Goal: Task Accomplishment & Management: Use online tool/utility

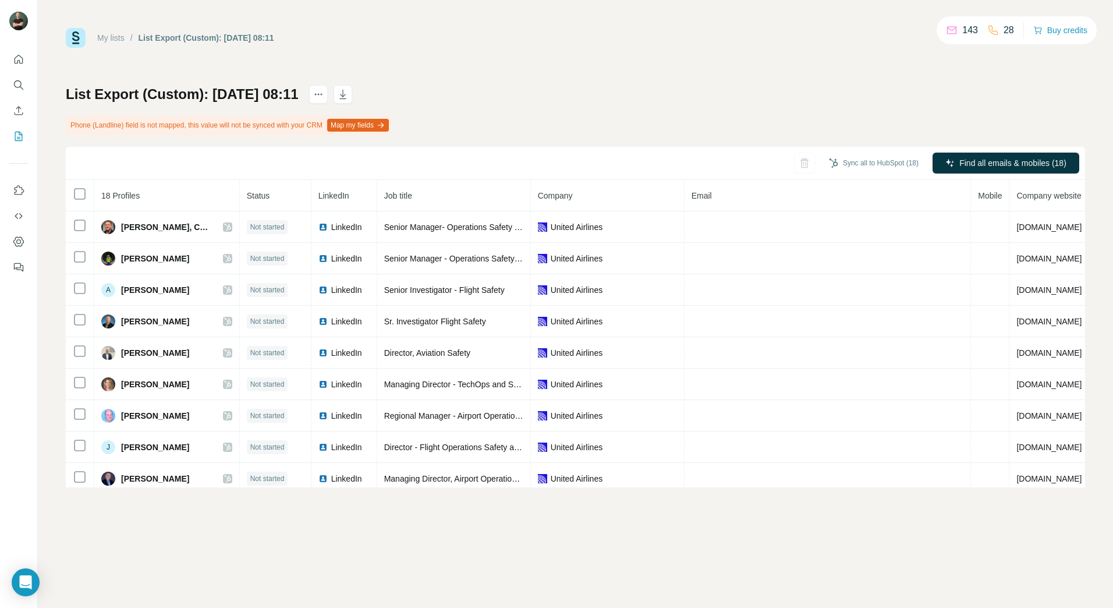
click at [1028, 43] on div "143 28 Buy credits" at bounding box center [1017, 30] width 160 height 28
click at [1049, 28] on button "Buy credits" at bounding box center [1061, 30] width 54 height 16
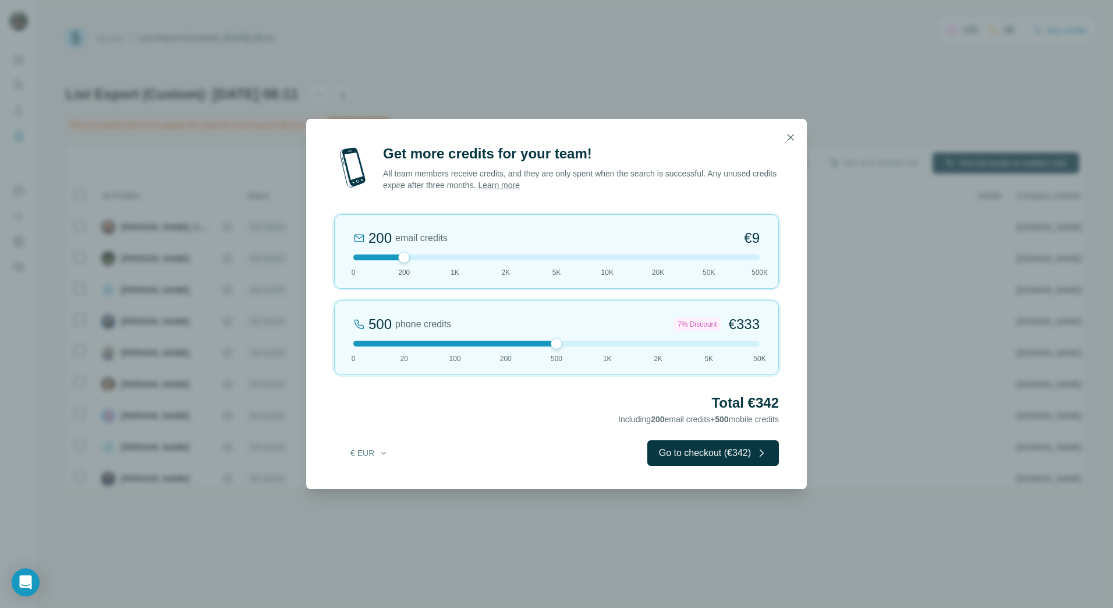
drag, startPoint x: 403, startPoint y: 342, endPoint x: 541, endPoint y: 337, distance: 138.1
click at [541, 341] on div at bounding box center [556, 344] width 406 height 6
drag, startPoint x: 408, startPoint y: 258, endPoint x: 468, endPoint y: 277, distance: 63.4
click at [468, 277] on div "1K email credits €42 0 200 1K 2K 5K 10K 20K 50K 500K" at bounding box center [556, 251] width 445 height 75
click at [789, 141] on icon "button" at bounding box center [791, 138] width 12 height 12
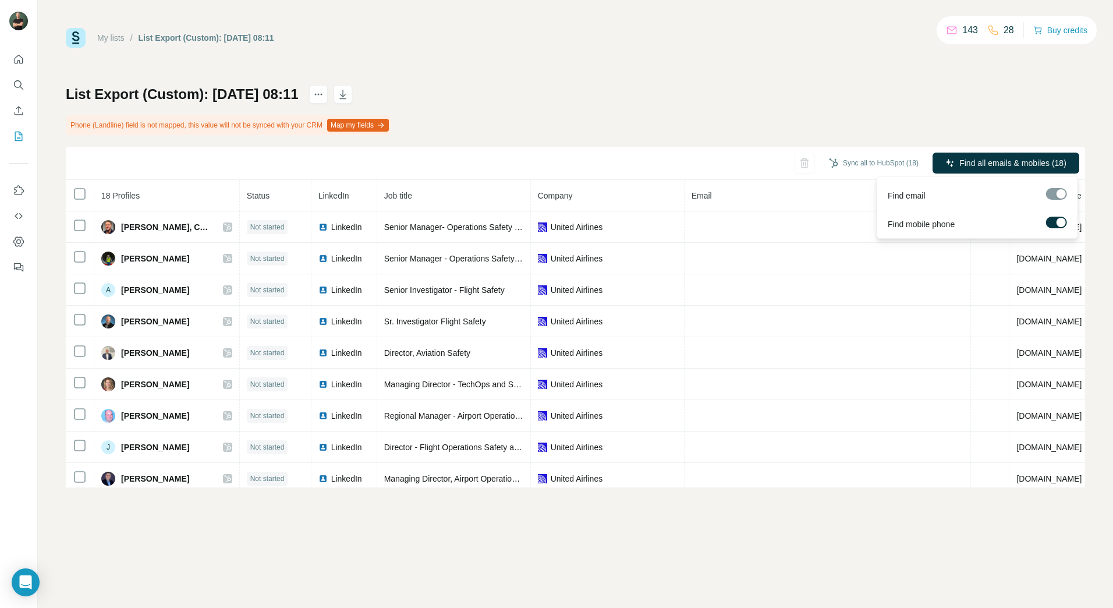
click at [1056, 217] on label at bounding box center [1057, 223] width 21 height 12
click at [1056, 220] on div at bounding box center [1052, 222] width 9 height 9
click at [1056, 220] on label at bounding box center [1057, 223] width 21 height 12
click at [929, 77] on div "My lists / List Export (Custom): 24/09/2025 08:11 143 28 Buy credits List Expor…" at bounding box center [576, 257] width 1020 height 459
click at [17, 138] on icon "My lists" at bounding box center [19, 136] width 12 height 12
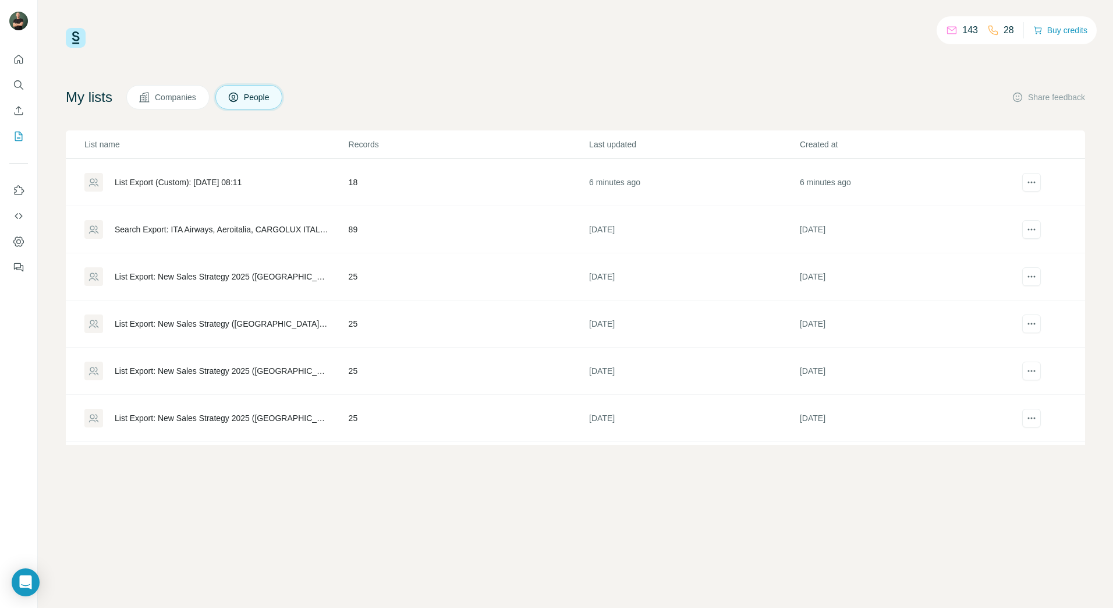
click at [197, 99] on span "Companies" at bounding box center [176, 97] width 43 height 12
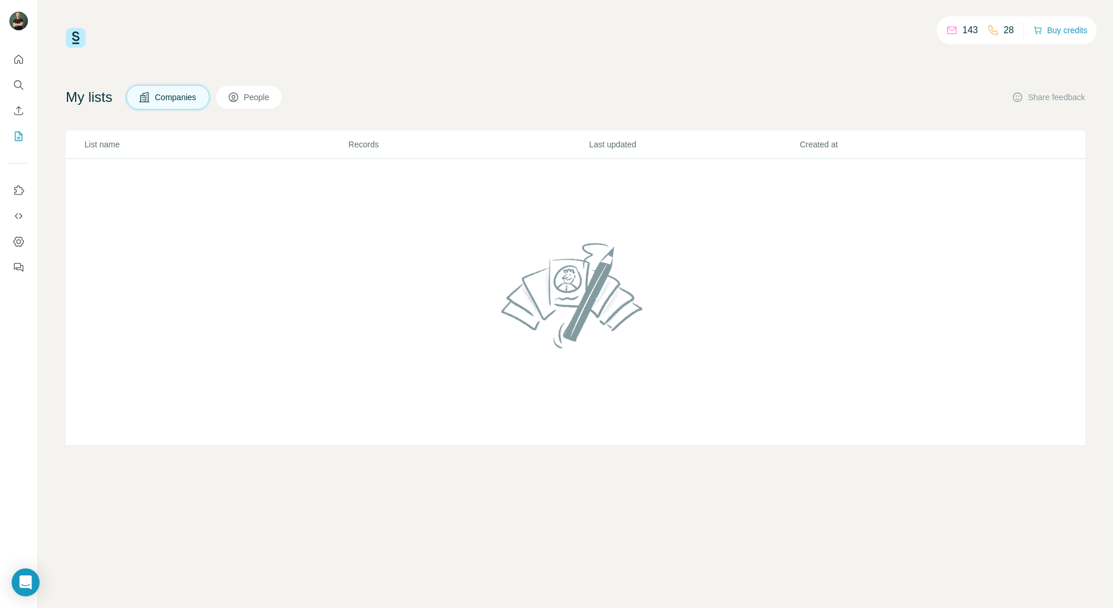
click at [257, 100] on span "People" at bounding box center [257, 97] width 27 height 12
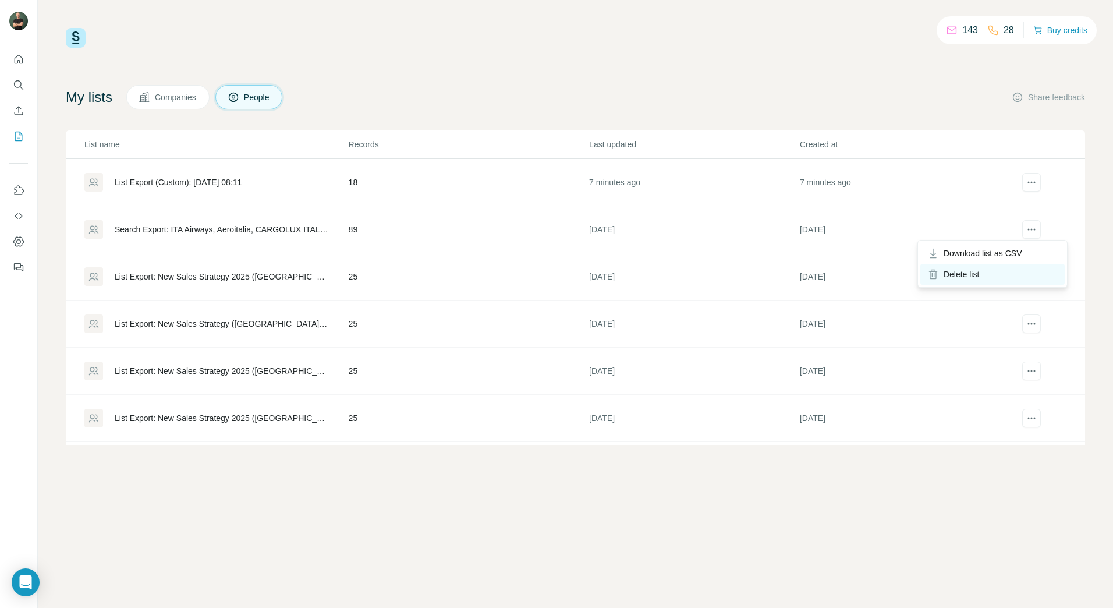
click at [1009, 278] on div "Delete list" at bounding box center [993, 274] width 144 height 21
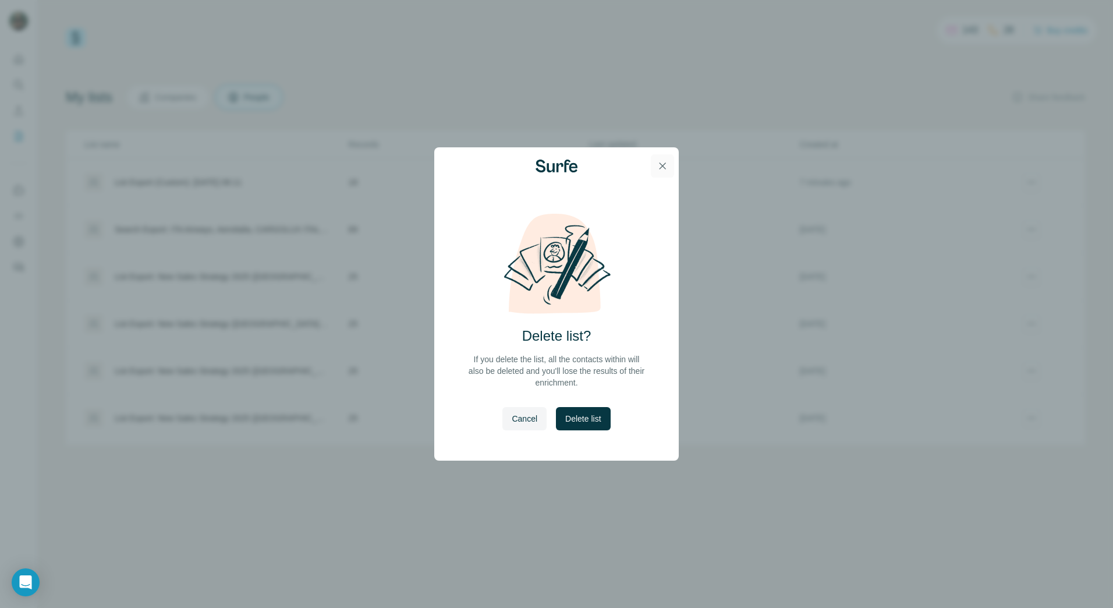
click at [663, 168] on icon "button" at bounding box center [663, 166] width 12 height 12
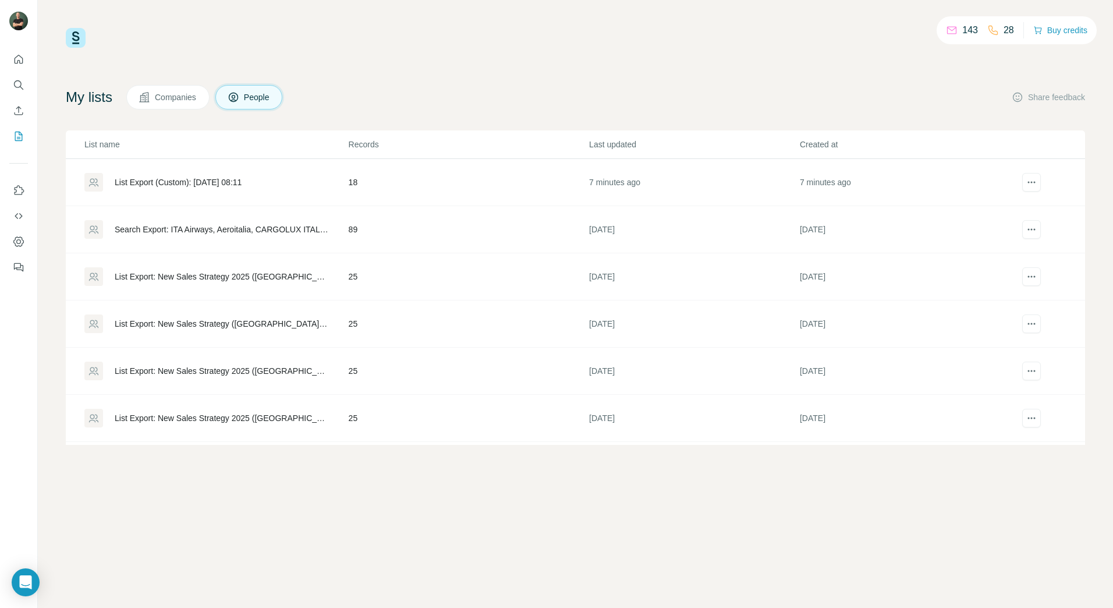
click at [203, 182] on div "List Export (Custom): [DATE] 08:11" at bounding box center [178, 182] width 127 height 12
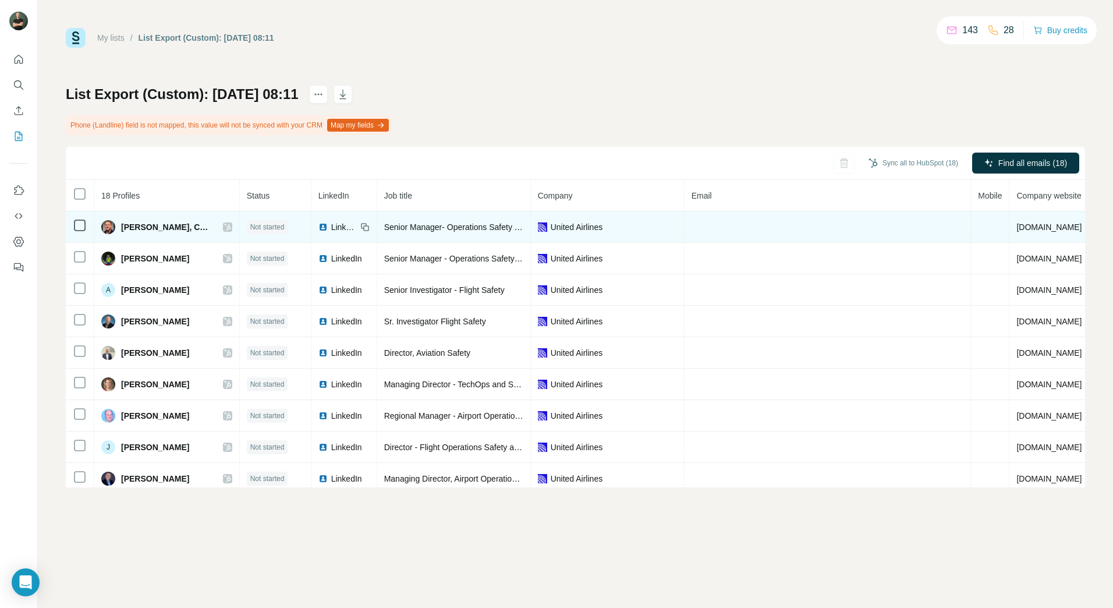
click at [285, 229] on span "Not started" at bounding box center [267, 227] width 34 height 10
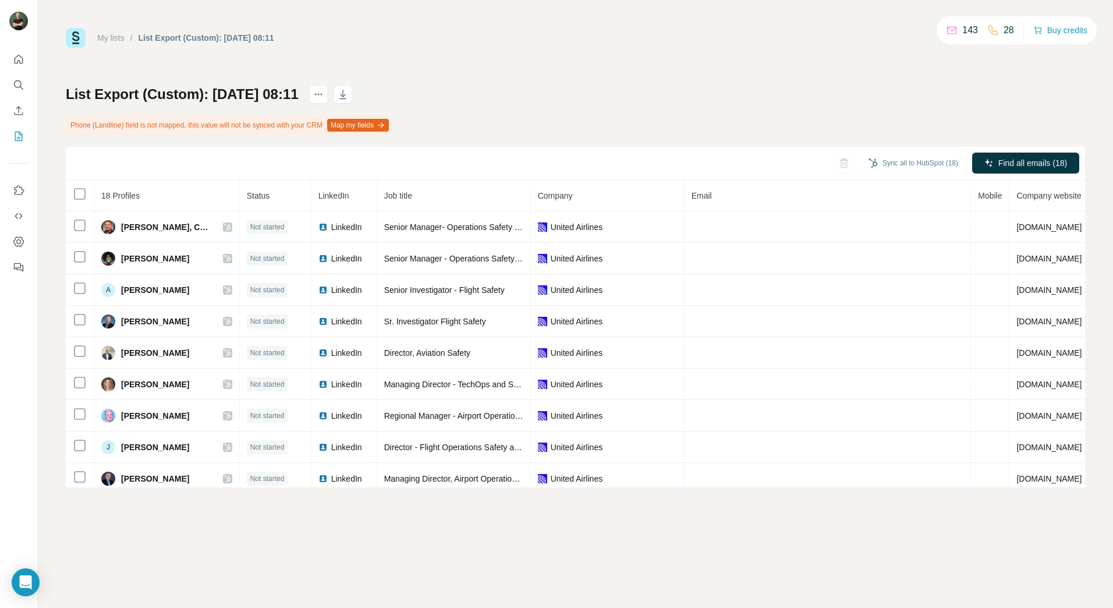
click at [374, 125] on button "Map my fields" at bounding box center [358, 125] width 62 height 13
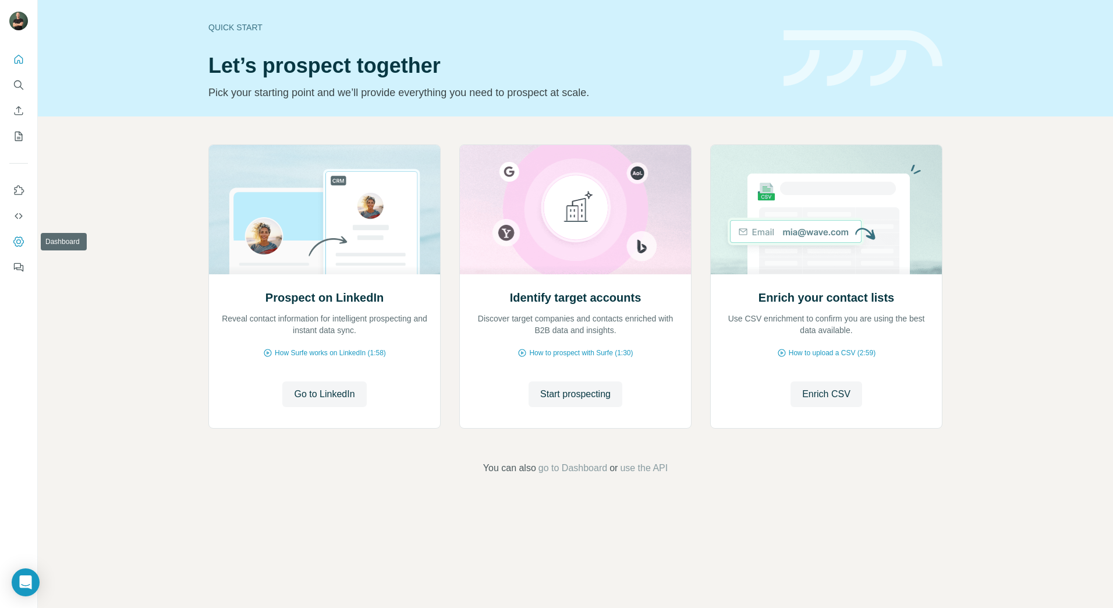
click at [17, 235] on button "Dashboard" at bounding box center [18, 241] width 19 height 21
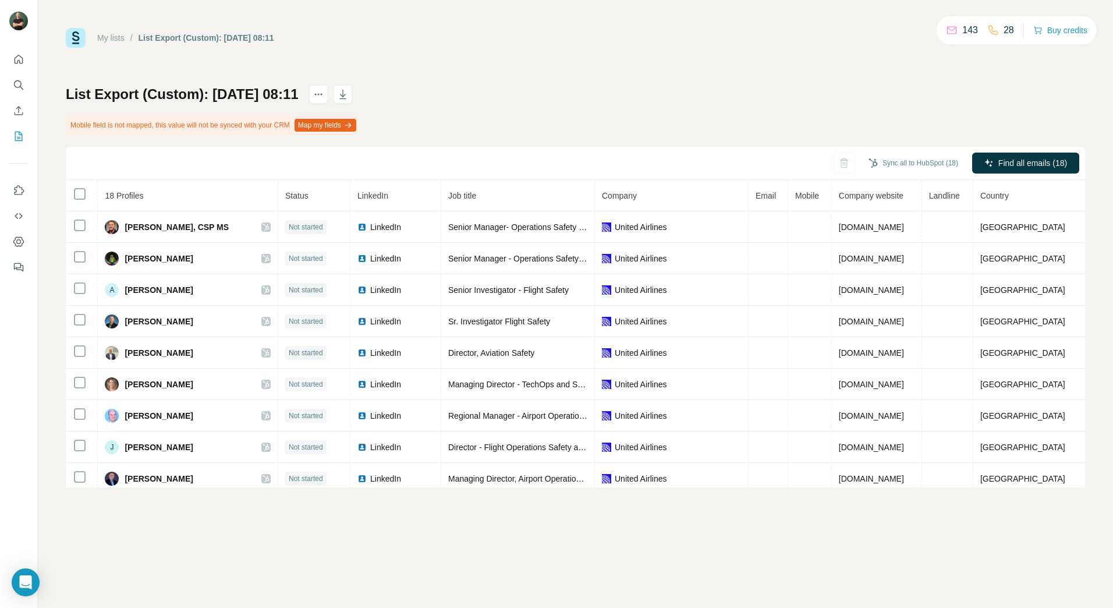
click at [322, 123] on button "Map my fields" at bounding box center [326, 125] width 62 height 13
click at [1058, 219] on label at bounding box center [1057, 223] width 21 height 12
click at [324, 97] on icon "actions" at bounding box center [319, 95] width 12 height 12
click at [766, 125] on div "List Export (Custom): 24/09/2025 08:11 Mobile field is not mapped, this value w…" at bounding box center [576, 286] width 1020 height 402
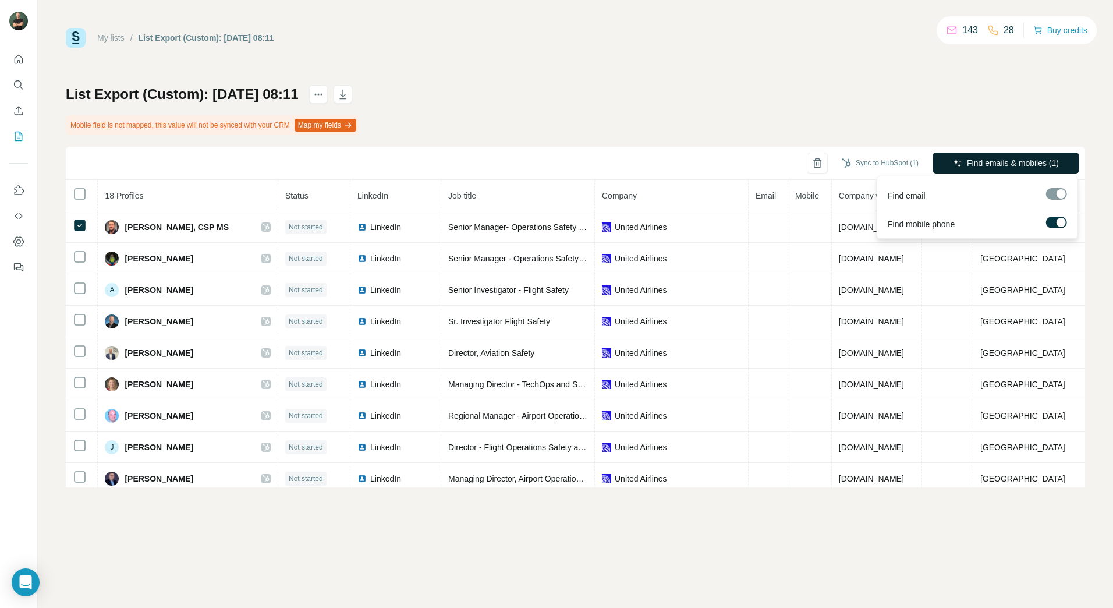
click at [982, 161] on span "Find emails & mobiles (1)" at bounding box center [1013, 163] width 92 height 12
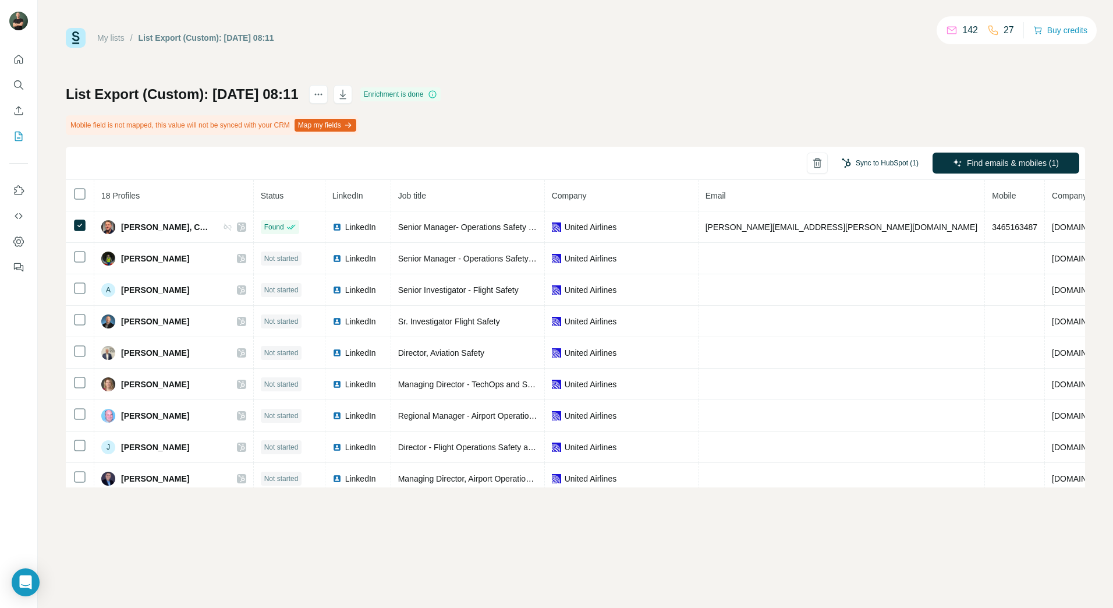
click at [878, 167] on button "Sync to HubSpot (1)" at bounding box center [880, 162] width 93 height 17
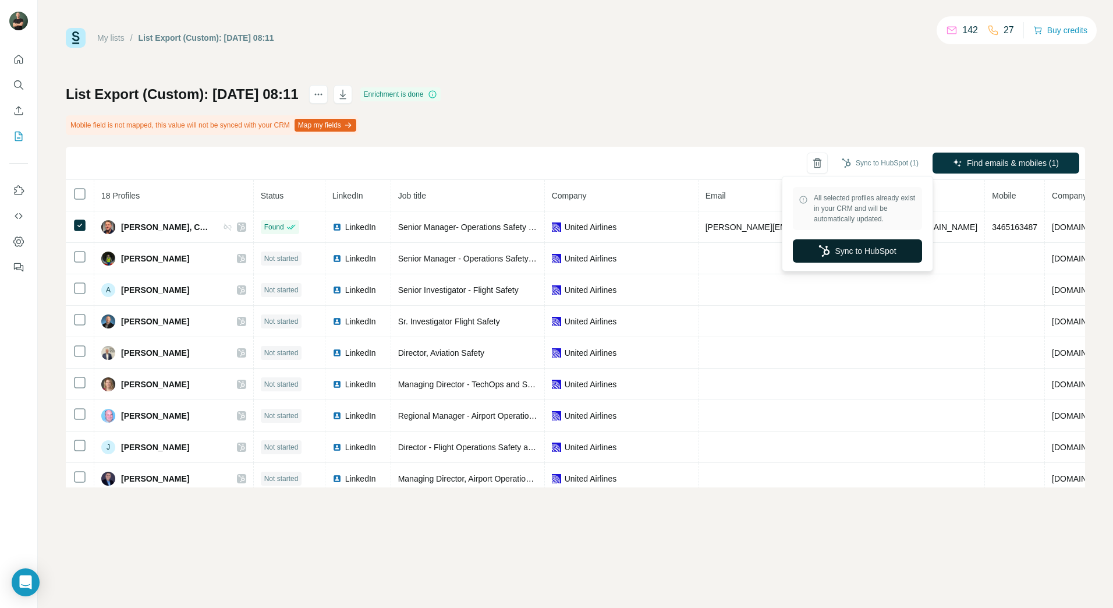
click at [859, 254] on button "Sync to HubSpot" at bounding box center [857, 250] width 129 height 23
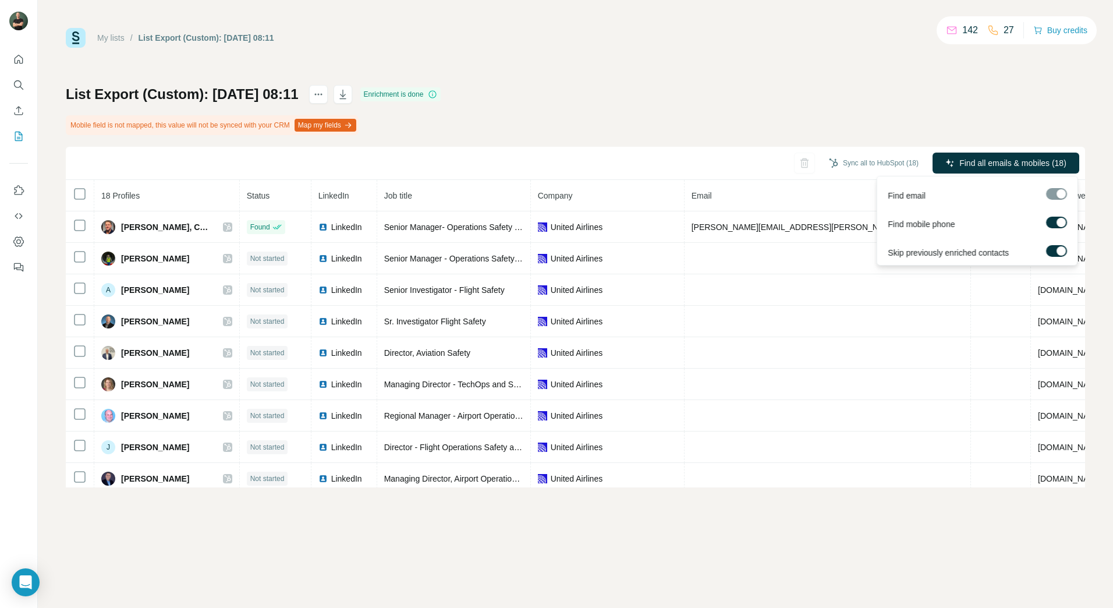
drag, startPoint x: 1056, startPoint y: 250, endPoint x: 1047, endPoint y: 214, distance: 36.7
click at [1057, 249] on div at bounding box center [1061, 250] width 9 height 9
click at [994, 125] on div "List Export (Custom): 24/09/2025 08:11 Enrichment is done Mobile field is not m…" at bounding box center [576, 286] width 1020 height 402
click at [949, 118] on div "List Export (Custom): 24/09/2025 08:11 Enrichment is done Mobile field is not m…" at bounding box center [576, 286] width 1020 height 402
click at [1008, 168] on span "Find all emails & mobiles (18)" at bounding box center [1013, 163] width 107 height 12
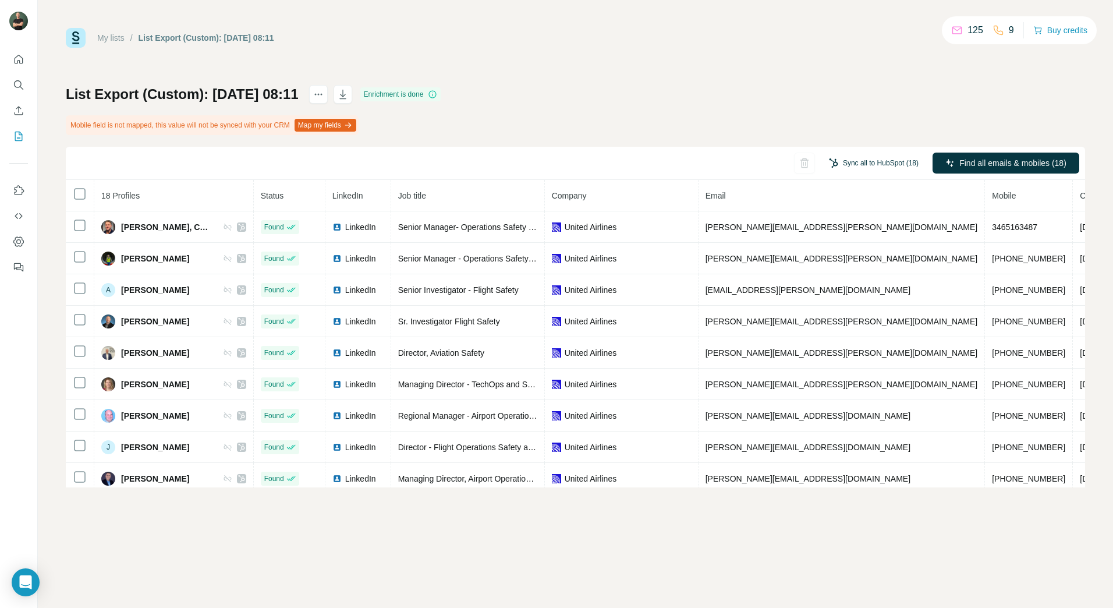
click at [868, 162] on button "Sync all to HubSpot (18)" at bounding box center [874, 162] width 106 height 17
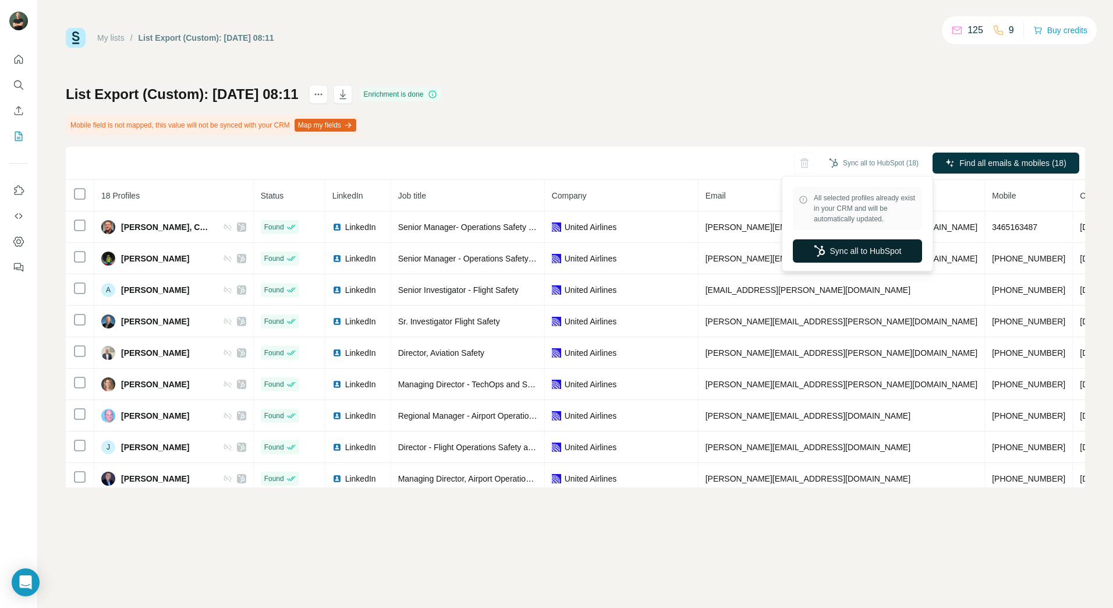
click at [841, 248] on button "Sync all to HubSpot" at bounding box center [857, 250] width 129 height 23
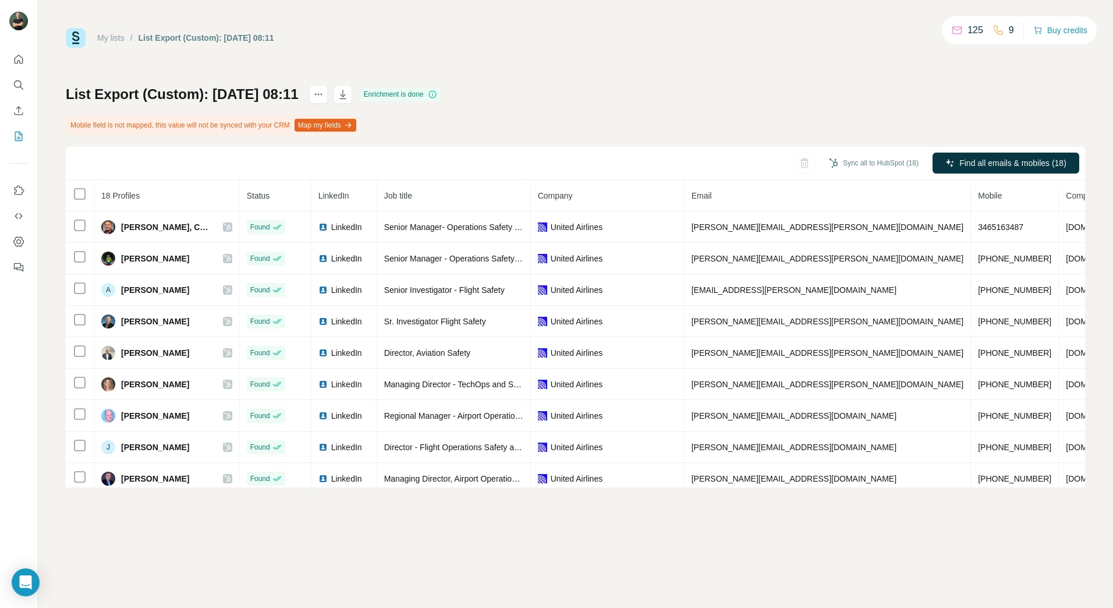
click at [118, 37] on link "My lists" at bounding box center [110, 37] width 27 height 9
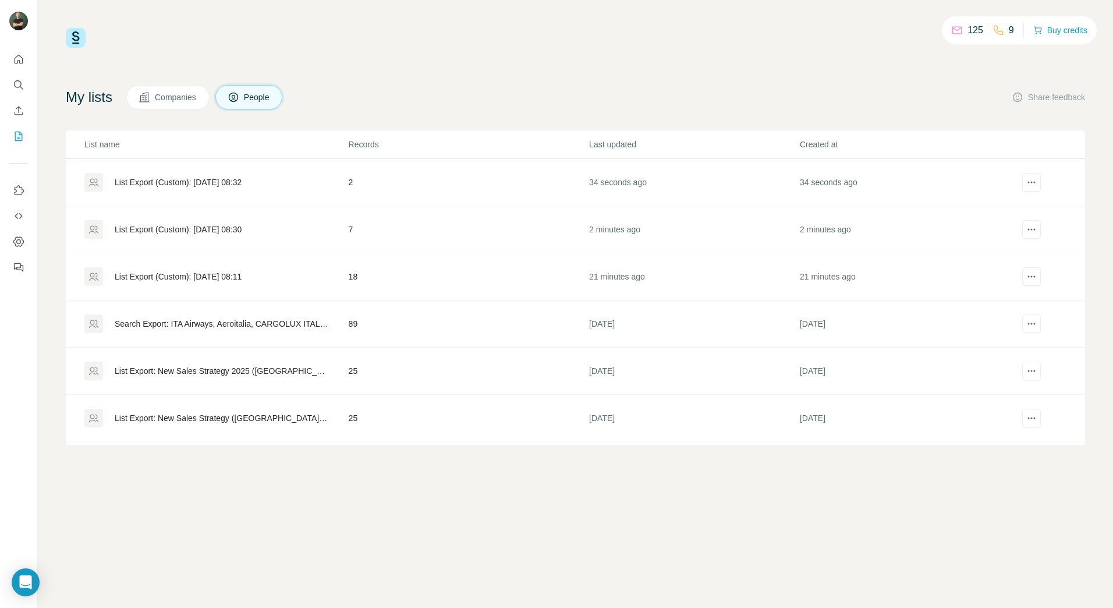
click at [242, 228] on div "List Export (Custom): [DATE] 08:30" at bounding box center [178, 230] width 127 height 12
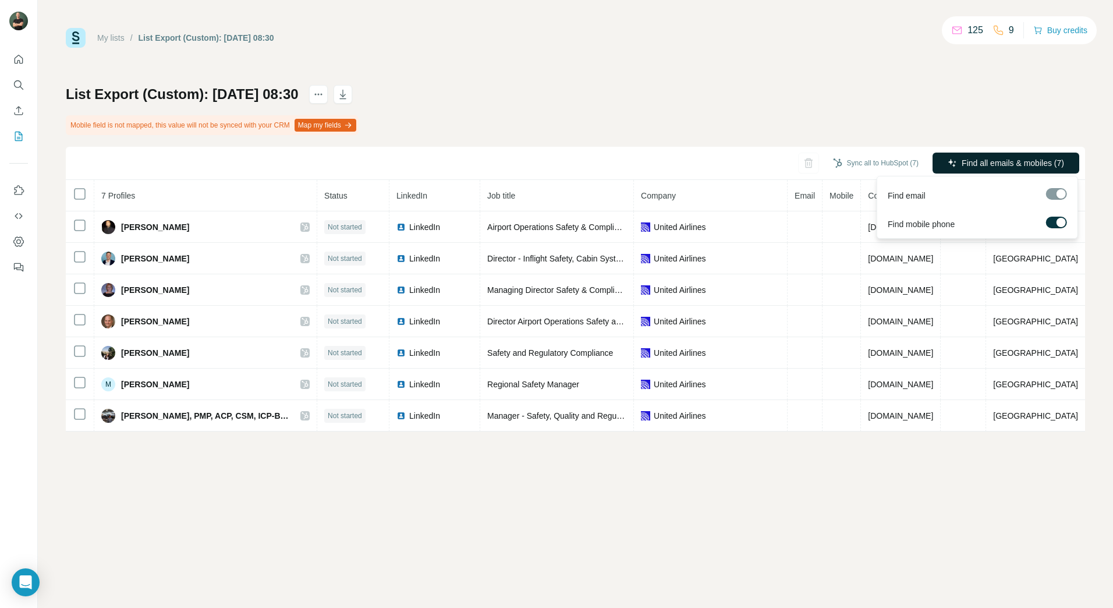
click at [974, 161] on span "Find all emails & mobiles (7)" at bounding box center [1013, 163] width 102 height 12
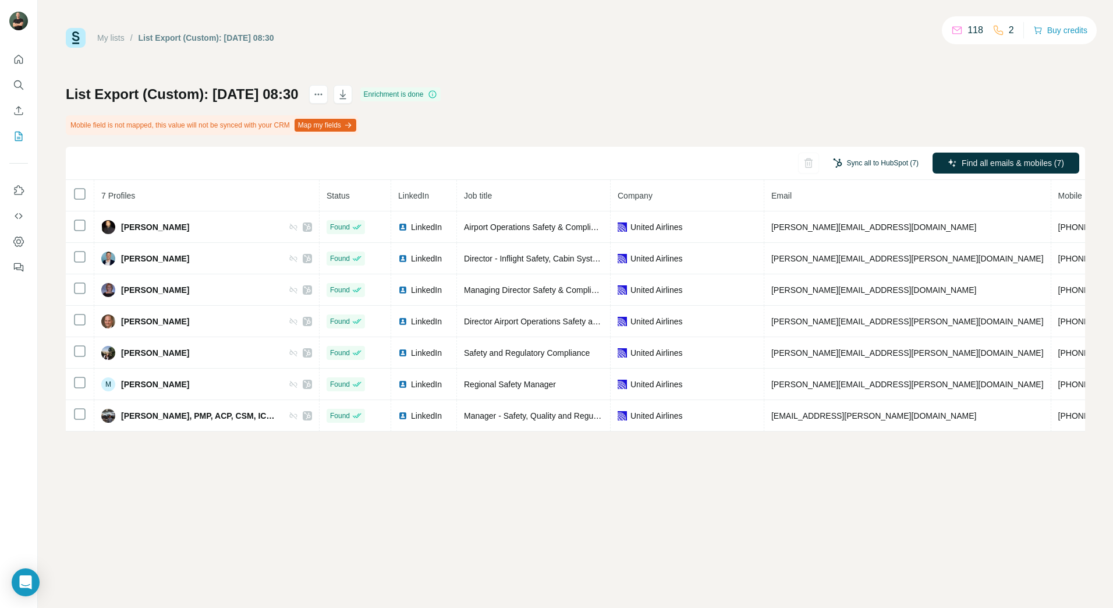
click at [883, 162] on button "Sync all to HubSpot (7)" at bounding box center [876, 162] width 102 height 17
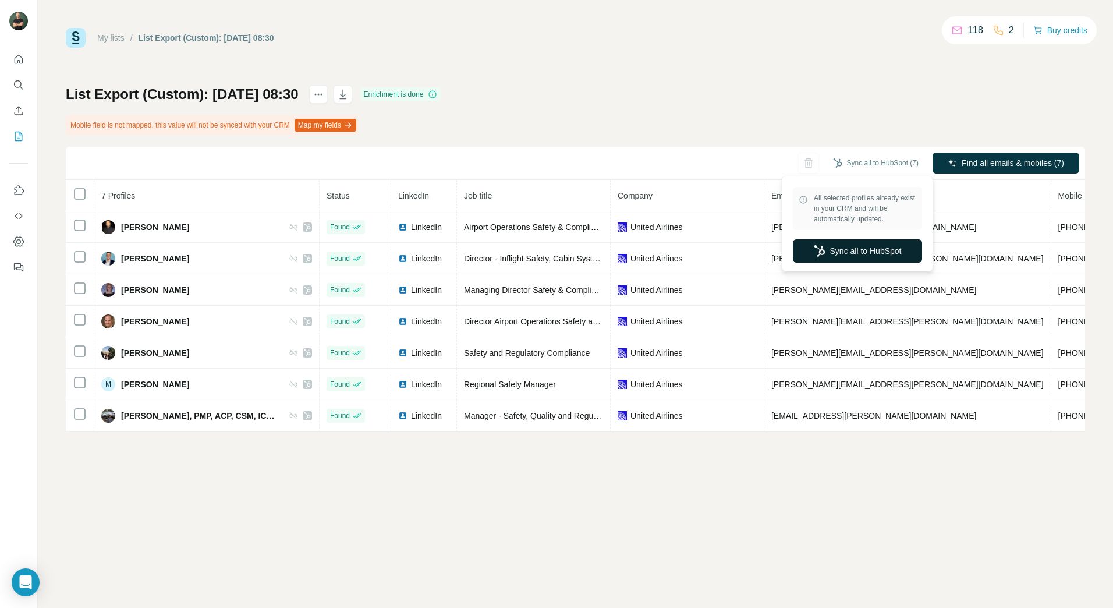
click at [824, 247] on button "Sync all to HubSpot" at bounding box center [857, 250] width 129 height 23
